Goal: Information Seeking & Learning: Learn about a topic

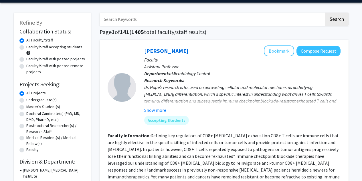
scroll to position [19, 0]
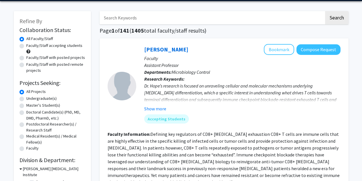
click at [34, 99] on label "Undergraduate(s)" at bounding box center [41, 99] width 30 height 6
click at [30, 99] on input "Undergraduate(s)" at bounding box center [28, 98] width 4 height 4
radio input "true"
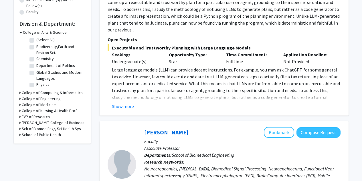
scroll to position [156, 0]
click at [19, 98] on icon at bounding box center [19, 99] width 1 height 6
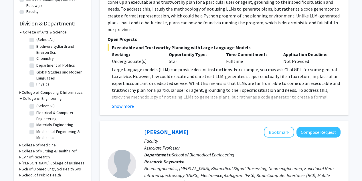
click at [36, 131] on label "Mechanical Engineering & Mechanics" at bounding box center [60, 135] width 48 height 12
click at [36, 131] on input "Mechanical Engineering & Mechanics" at bounding box center [38, 131] width 4 height 4
checkbox input "true"
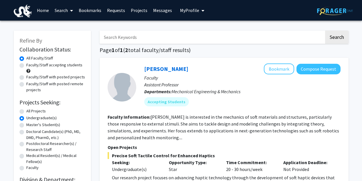
click at [157, 32] on input "Search Keywords" at bounding box center [212, 37] width 225 height 13
type input "VIP"
click at [326, 31] on button "Search" at bounding box center [337, 37] width 23 height 13
radio input "true"
checkbox input "false"
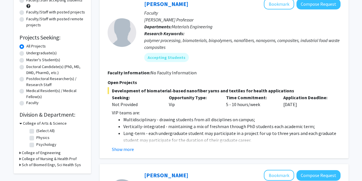
scroll to position [66, 0]
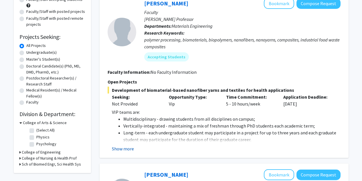
click at [128, 146] on button "Show more" at bounding box center [123, 149] width 22 height 7
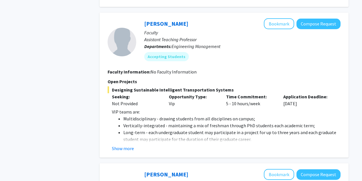
scroll to position [572, 0]
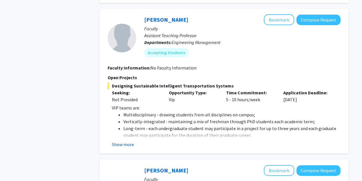
click at [124, 141] on button "Show more" at bounding box center [123, 144] width 22 height 7
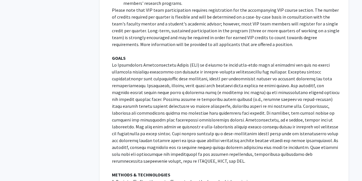
scroll to position [767, 0]
click at [179, 105] on p at bounding box center [226, 112] width 229 height 103
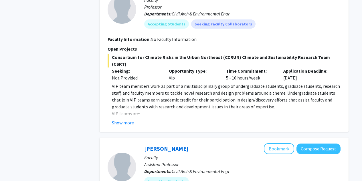
scroll to position [1330, 0]
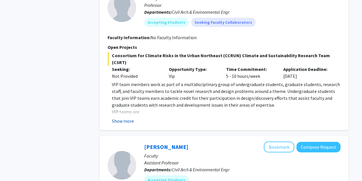
click at [120, 118] on button "Show more" at bounding box center [123, 121] width 22 height 7
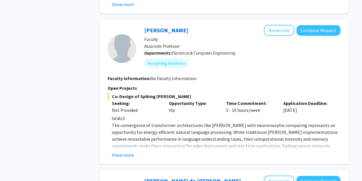
scroll to position [2210, 0]
click at [128, 152] on button "Show more" at bounding box center [123, 155] width 22 height 7
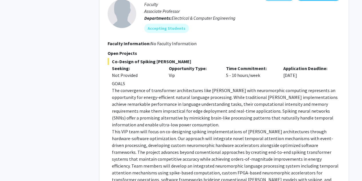
scroll to position [2249, 0]
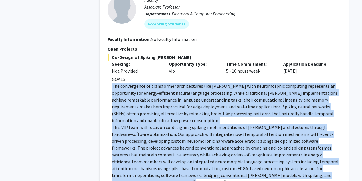
drag, startPoint x: 112, startPoint y: 51, endPoint x: 138, endPoint y: 140, distance: 92.3
copy div "The convergence of transformer architectures like [PERSON_NAME] with neuromorph…"
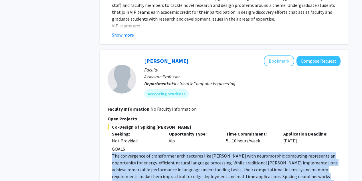
scroll to position [2156, 0]
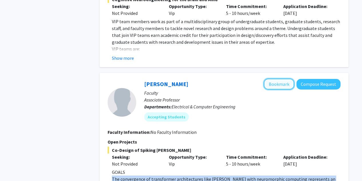
click at [288, 79] on button "Bookmark" at bounding box center [279, 84] width 30 height 11
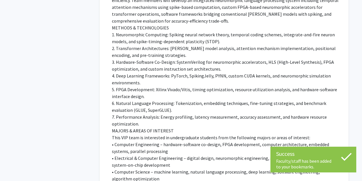
click at [218, 155] on p "• Electrical & Computer Engineering – digital design, neuromorphic engineering,…" at bounding box center [226, 162] width 229 height 14
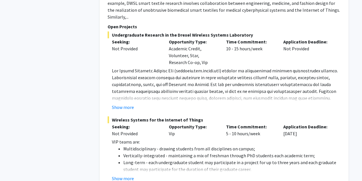
scroll to position [3148, 0]
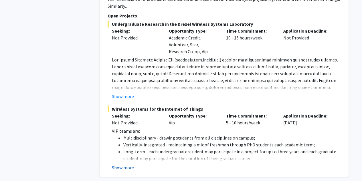
click at [131, 164] on button "Show more" at bounding box center [123, 167] width 22 height 7
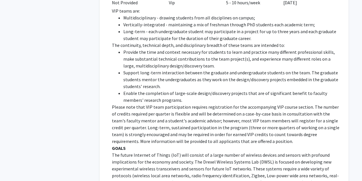
scroll to position [3314, 0]
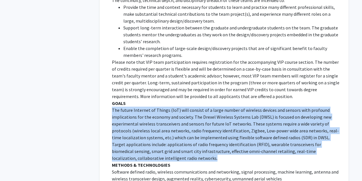
drag, startPoint x: 113, startPoint y: 55, endPoint x: 154, endPoint y: 102, distance: 62.7
click at [154, 107] on p "The future Internet of Things (IoT) will consist of a large number of wireless …" at bounding box center [226, 134] width 229 height 55
copy p "The future Internet of Things (IoT) will consist of a large number of wireless …"
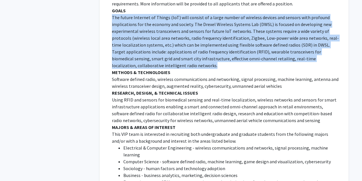
scroll to position [3407, 0]
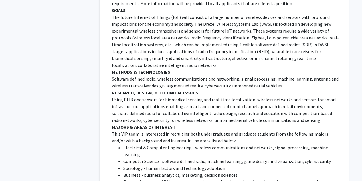
click at [188, 96] on p "Using RFID and sensors for biomedical sensing and real-time localization, wirel…" at bounding box center [226, 110] width 229 height 28
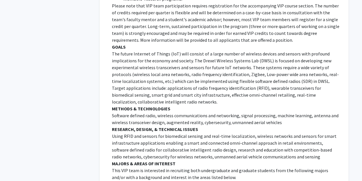
scroll to position [3441, 0]
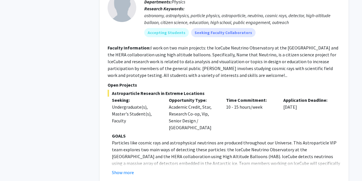
scroll to position [340, 0]
click at [123, 169] on button "Show more" at bounding box center [123, 172] width 22 height 7
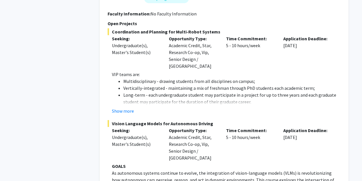
scroll to position [848, 0]
click at [125, 107] on button "Show more" at bounding box center [123, 110] width 22 height 7
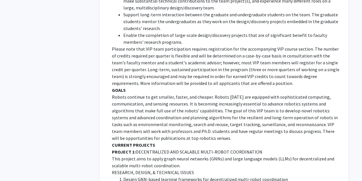
scroll to position [970, 0]
click at [112, 94] on p "Robots continue to get smaller, faster, and cheaper. Robots [DATE] are equipped…" at bounding box center [226, 118] width 229 height 48
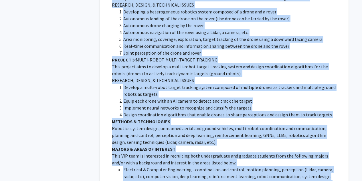
scroll to position [1218, 0]
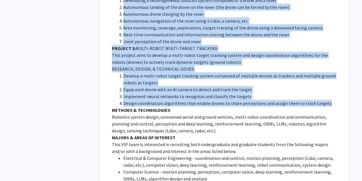
drag, startPoint x: 113, startPoint y: 79, endPoint x: 327, endPoint y: 92, distance: 213.9
click at [327, 92] on div "VIP teams are: Multidisciplinary - drawing students from all disciplines on cam…" at bounding box center [226, 24] width 229 height 646
copy div "LOREM Ipsumd sitametc ad eli seddoei, tempor, inc utlabor. Etdolo magna ali eni…"
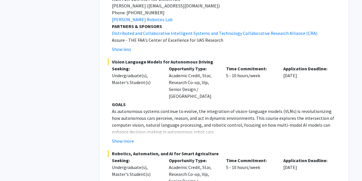
scroll to position [1523, 0]
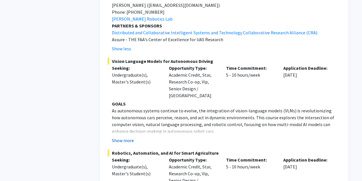
click at [128, 137] on button "Show more" at bounding box center [123, 140] width 22 height 7
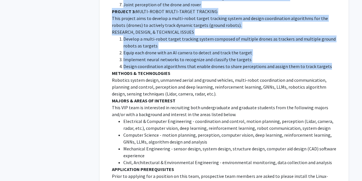
scroll to position [1257, 0]
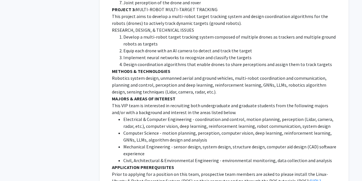
click at [206, 116] on li "Electrical & Computer Engineering - coordination and control, motion planning, …" at bounding box center [232, 123] width 217 height 14
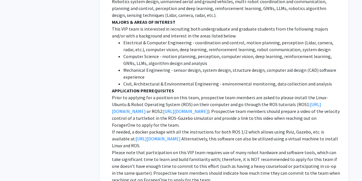
scroll to position [1334, 0]
click at [288, 101] on link "[URL][DOMAIN_NAME]" at bounding box center [216, 107] width 209 height 13
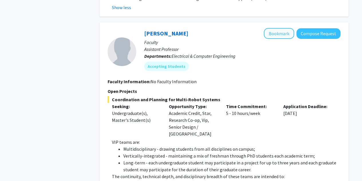
scroll to position [779, 0]
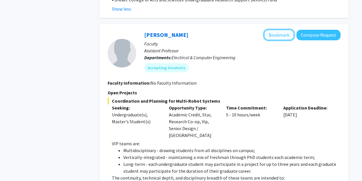
click at [278, 30] on button "Bookmark" at bounding box center [279, 35] width 30 height 11
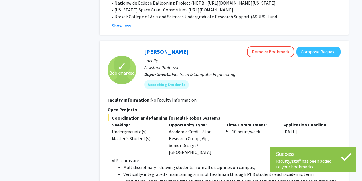
scroll to position [763, 0]
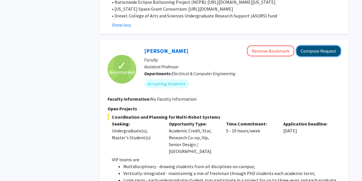
click at [315, 46] on button "Compose Request" at bounding box center [319, 51] width 44 height 11
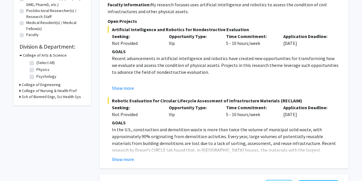
scroll to position [134, 0]
click at [37, 85] on h3 "College of Engineering" at bounding box center [41, 85] width 39 height 6
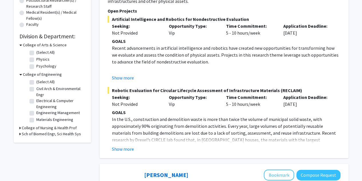
scroll to position [144, 0]
click at [36, 83] on label "(Select All)" at bounding box center [45, 82] width 18 height 6
click at [36, 83] on input "(Select All)" at bounding box center [38, 81] width 4 height 4
checkbox input "true"
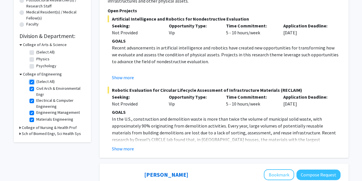
checkbox input "true"
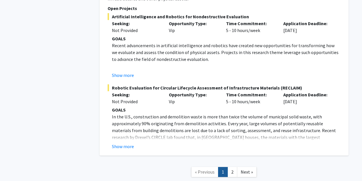
scroll to position [1745, 0]
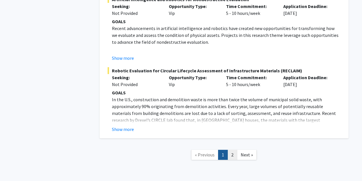
click at [230, 150] on link "2" at bounding box center [233, 155] width 10 height 10
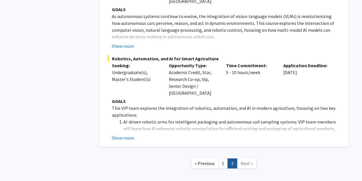
scroll to position [262, 0]
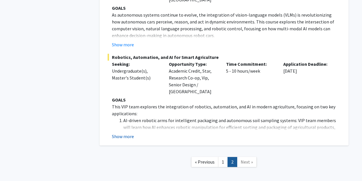
click at [126, 133] on button "Show more" at bounding box center [123, 136] width 22 height 7
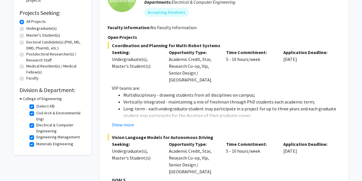
scroll to position [91, 0]
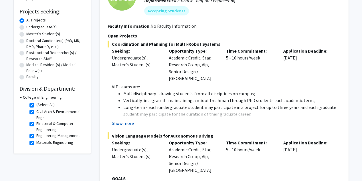
click at [131, 120] on button "Show more" at bounding box center [123, 123] width 22 height 7
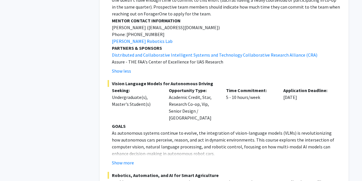
scroll to position [755, 0]
click at [127, 68] on button "Show less" at bounding box center [121, 71] width 19 height 7
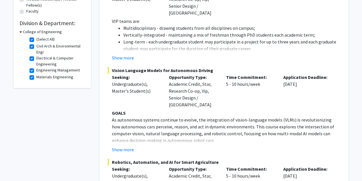
scroll to position [158, 0]
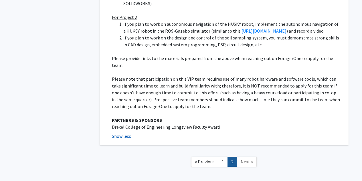
click at [127, 133] on button "Show less" at bounding box center [121, 136] width 19 height 7
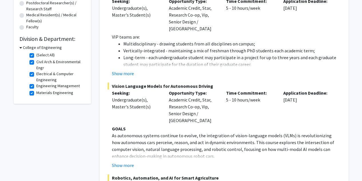
scroll to position [149, 0]
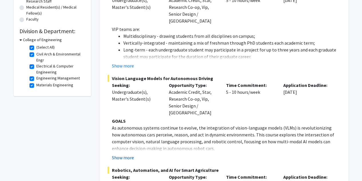
click at [131, 154] on button "Show more" at bounding box center [123, 157] width 22 height 7
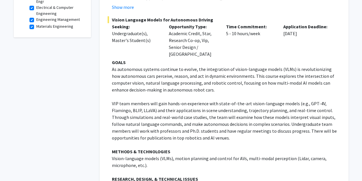
scroll to position [208, 0]
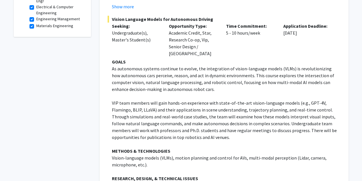
click at [147, 120] on p "VIP team members will gain hands-on experience with state-of-the-art vision-lan…" at bounding box center [226, 120] width 229 height 41
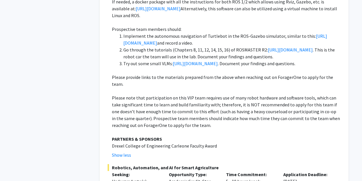
scroll to position [489, 0]
click at [128, 152] on button "Show less" at bounding box center [121, 155] width 19 height 7
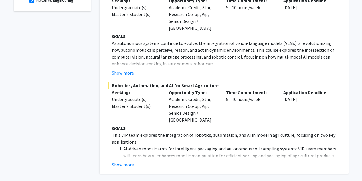
scroll to position [234, 0]
click at [131, 161] on button "Show more" at bounding box center [123, 164] width 22 height 7
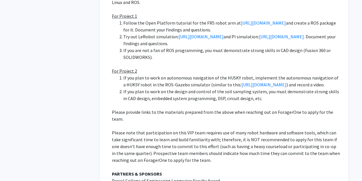
scroll to position [950, 0]
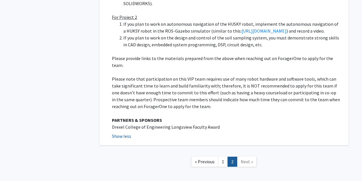
click at [128, 133] on button "Show less" at bounding box center [121, 136] width 19 height 7
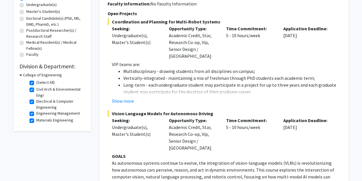
scroll to position [114, 0]
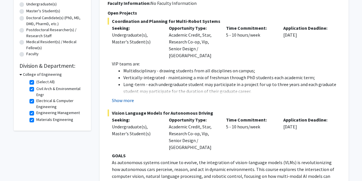
click at [126, 97] on button "Show more" at bounding box center [123, 100] width 22 height 7
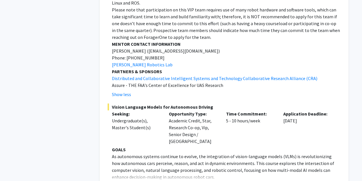
scroll to position [732, 0]
click at [123, 91] on button "Show less" at bounding box center [121, 94] width 19 height 7
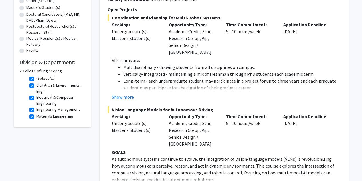
scroll to position [0, 0]
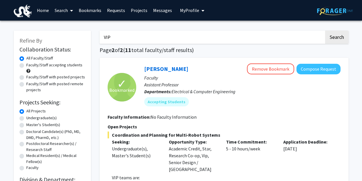
click at [95, 14] on link "Bookmarks" at bounding box center [90, 10] width 28 height 20
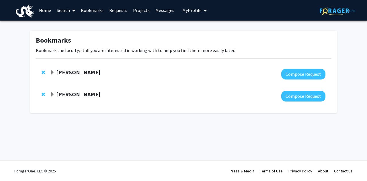
click at [80, 95] on strong "[PERSON_NAME]" at bounding box center [78, 94] width 44 height 7
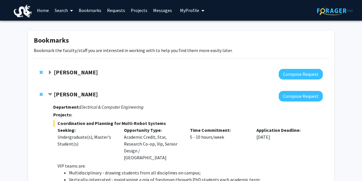
click at [80, 95] on strong "[PERSON_NAME]" at bounding box center [76, 94] width 44 height 7
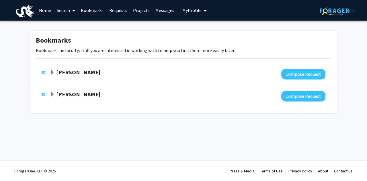
click at [43, 6] on link "Home" at bounding box center [45, 10] width 18 height 20
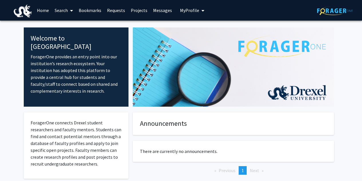
click at [196, 11] on span "My Profile" at bounding box center [189, 10] width 19 height 6
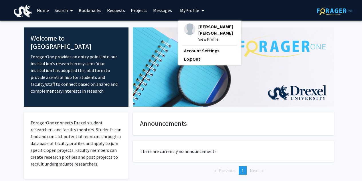
click at [203, 40] on span "View Profile" at bounding box center [217, 39] width 37 height 6
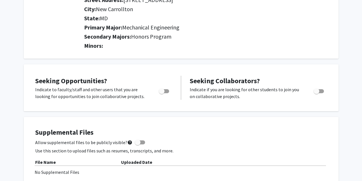
scroll to position [144, 0]
click at [162, 89] on span "Toggle" at bounding box center [162, 91] width 6 height 6
click at [162, 93] on input "Are you actively seeking opportunities?" at bounding box center [162, 93] width 0 height 0
checkbox input "true"
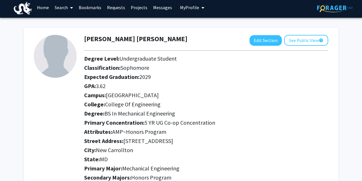
scroll to position [0, 0]
